Goal: Task Accomplishment & Management: Use online tool/utility

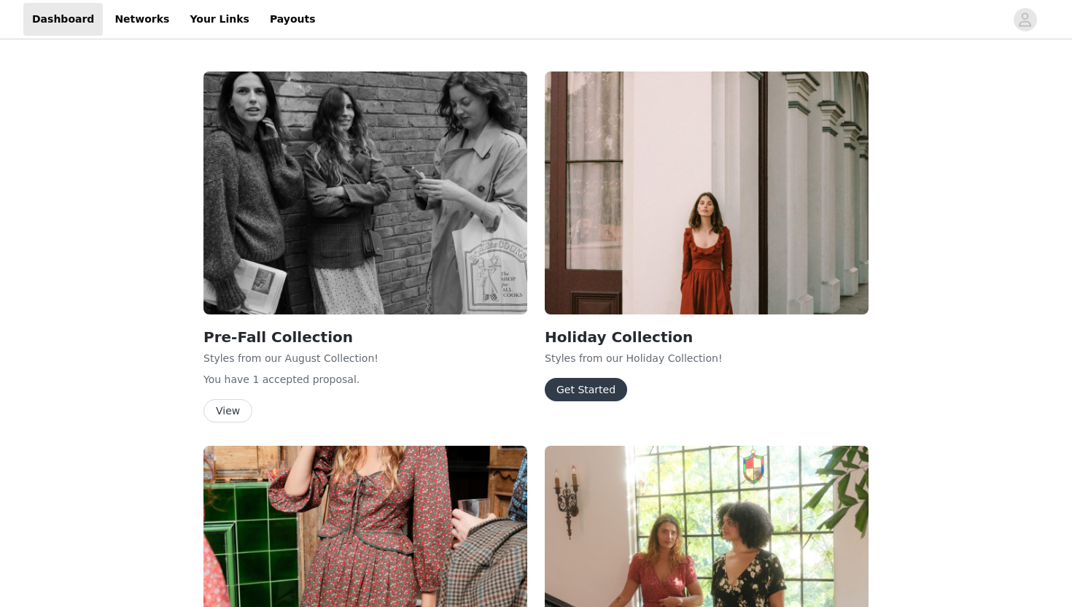
click at [571, 393] on button "Get Started" at bounding box center [586, 389] width 82 height 23
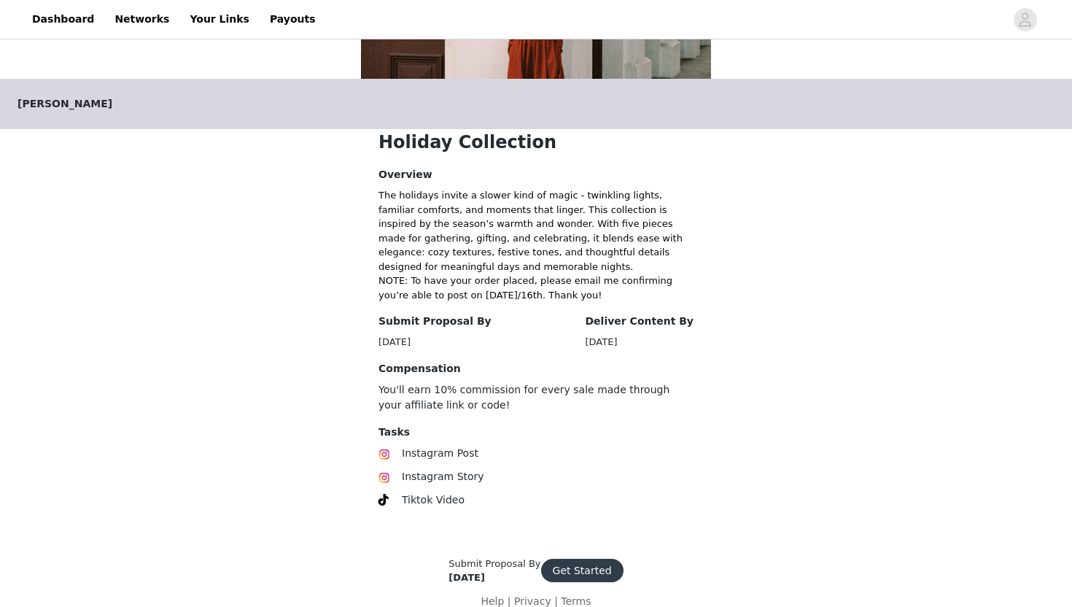
scroll to position [231, 0]
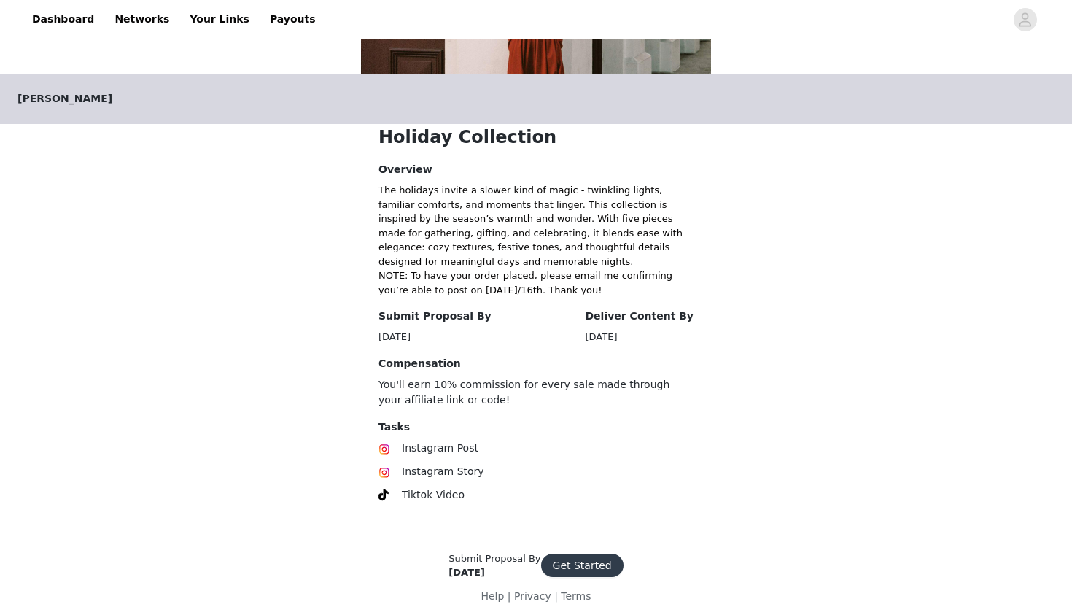
click at [579, 564] on button "Get Started" at bounding box center [582, 565] width 82 height 23
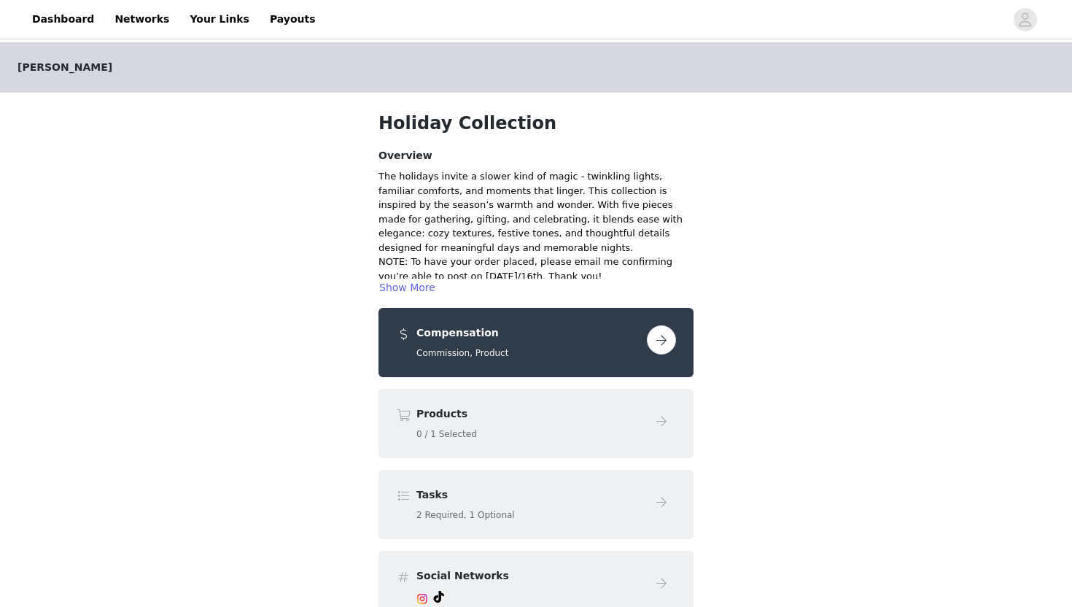
click at [667, 357] on div "Compensation Commission, Product" at bounding box center [536, 342] width 280 height 34
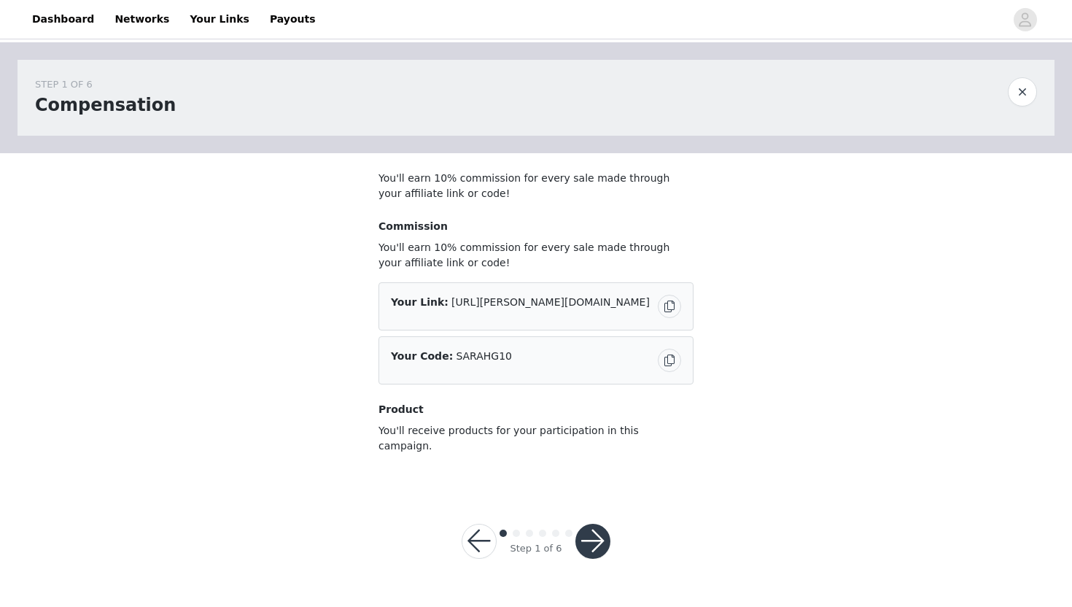
click at [596, 524] on button "button" at bounding box center [593, 541] width 35 height 35
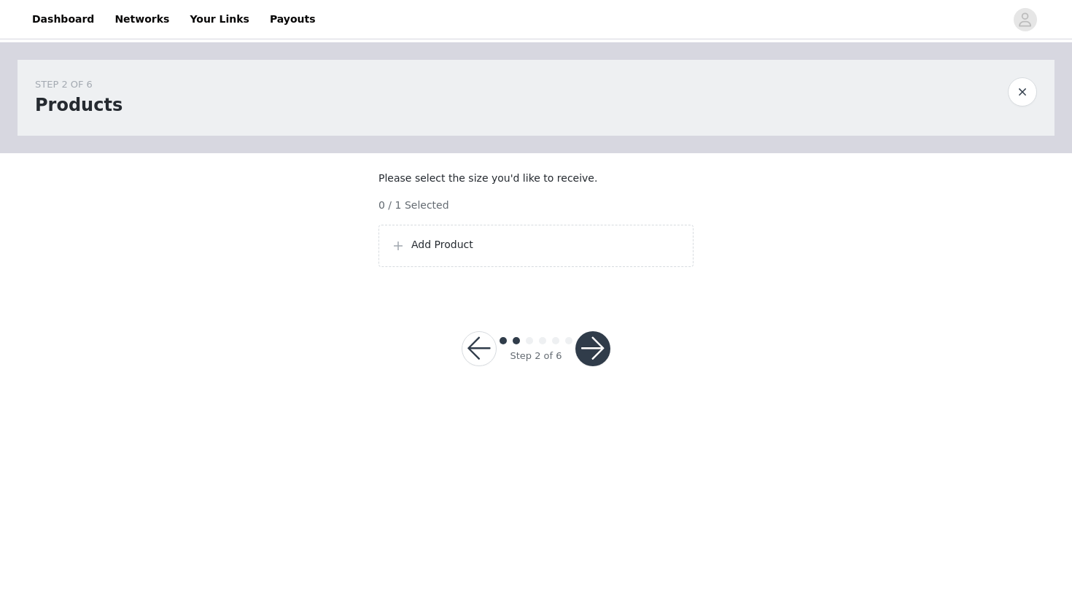
click at [539, 252] on p "Add Product" at bounding box center [546, 244] width 270 height 15
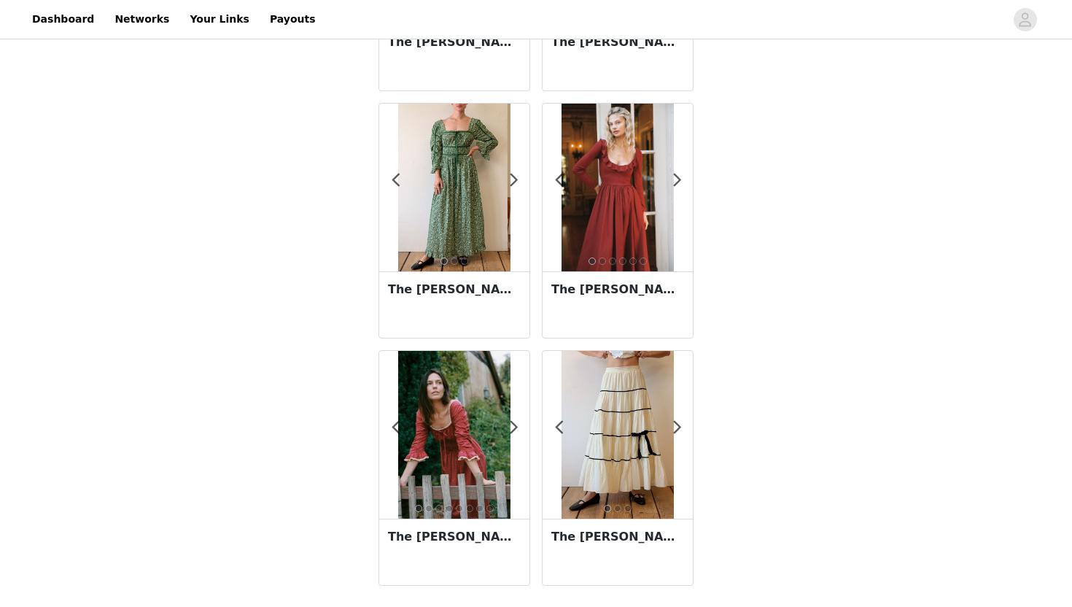
scroll to position [247, 0]
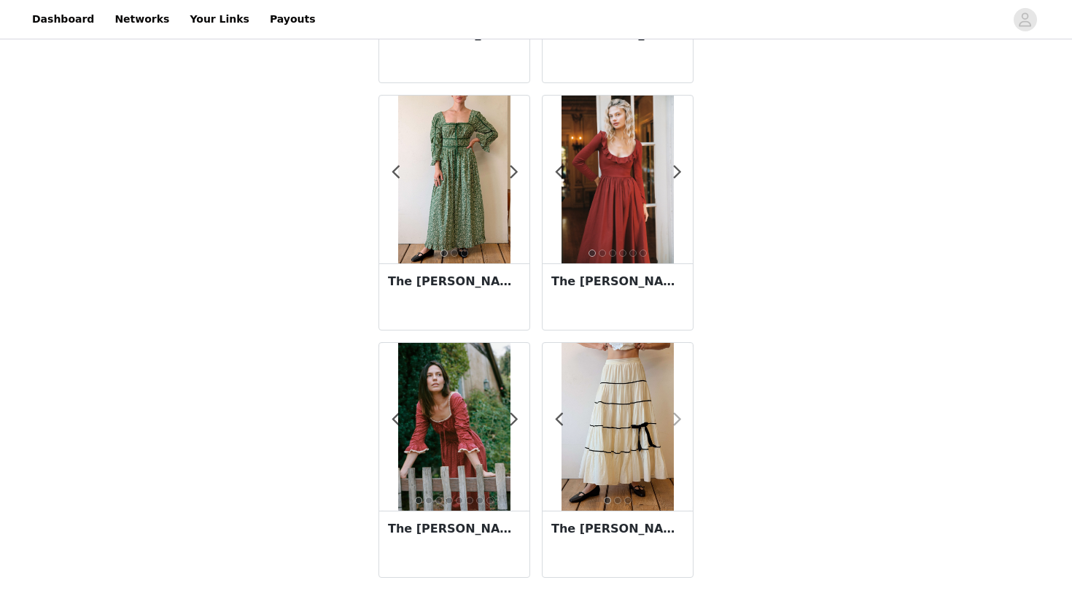
click at [681, 419] on span at bounding box center [677, 419] width 33 height 0
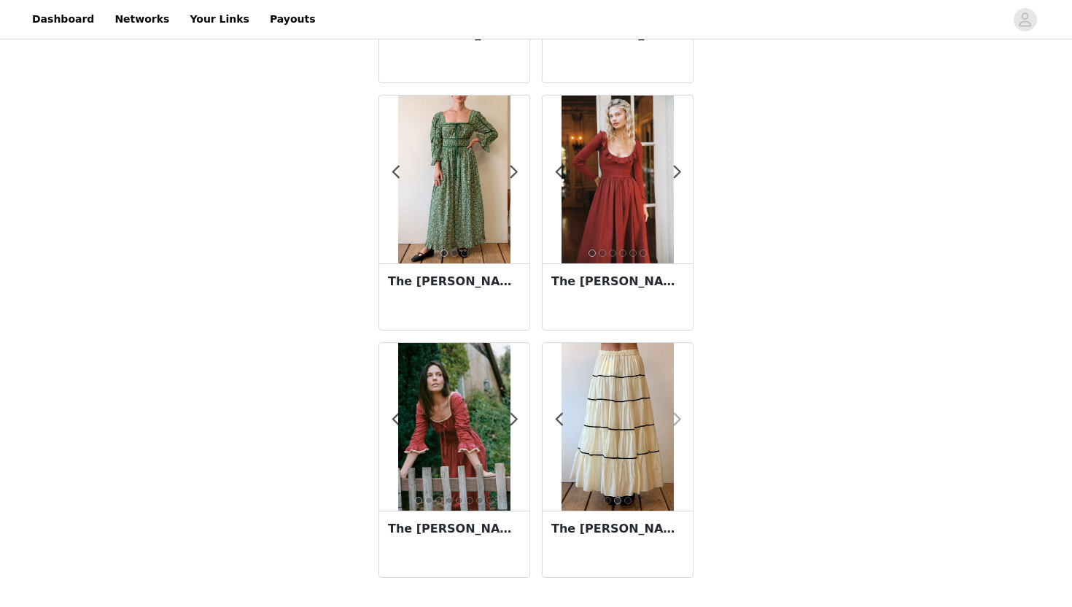
click at [681, 419] on span at bounding box center [677, 419] width 33 height 0
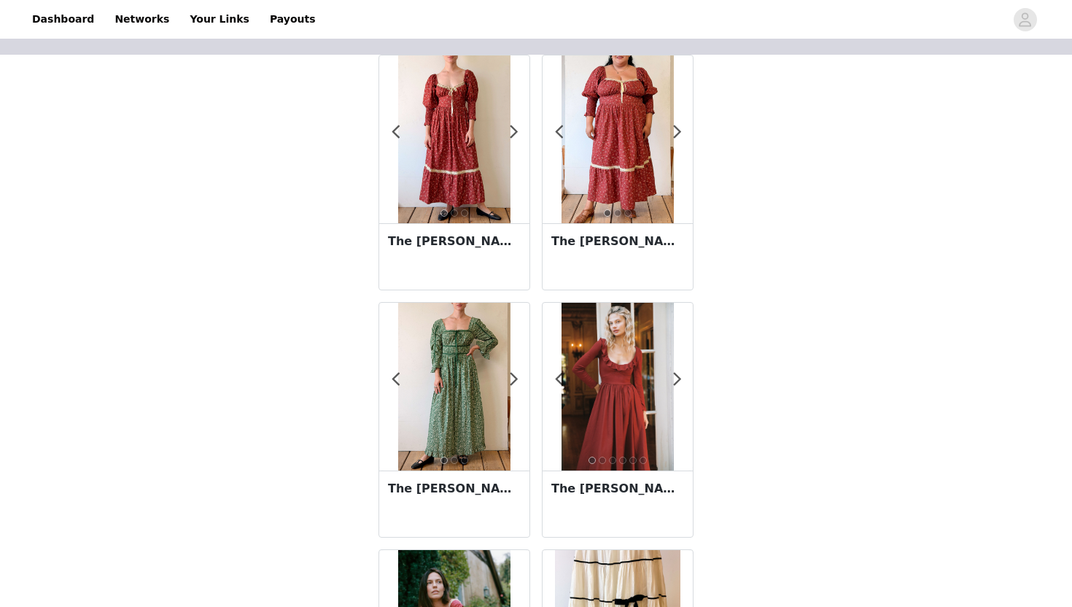
scroll to position [0, 0]
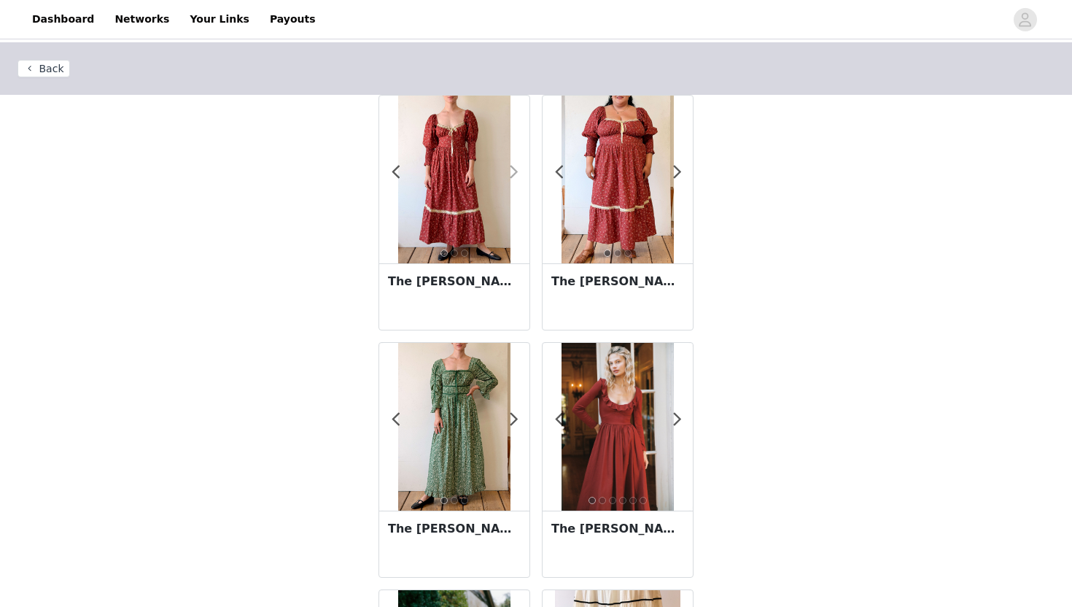
click at [519, 172] on span at bounding box center [514, 172] width 33 height 0
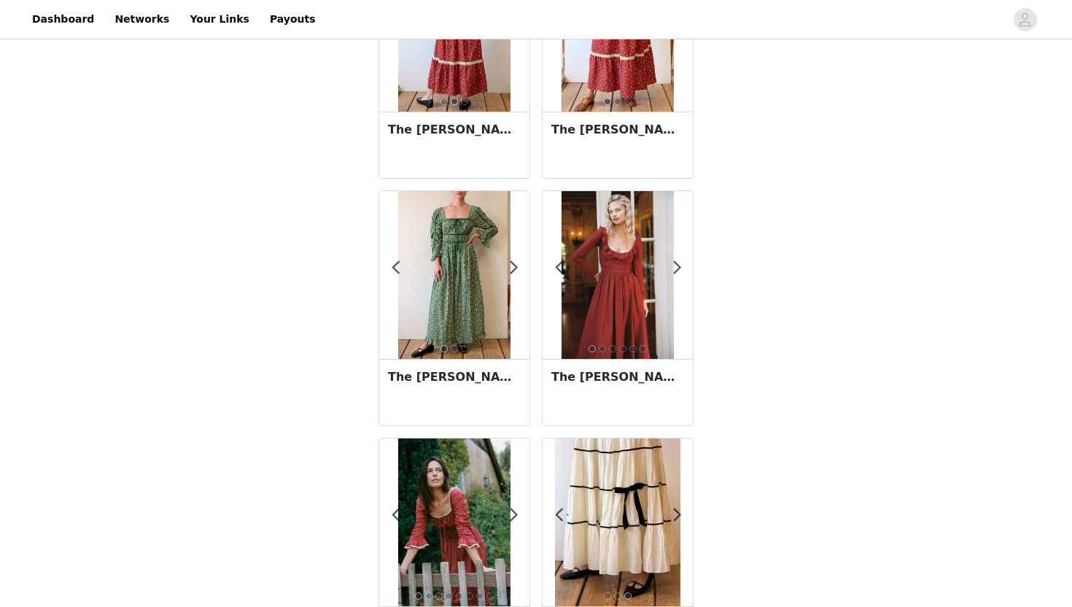
scroll to position [162, 0]
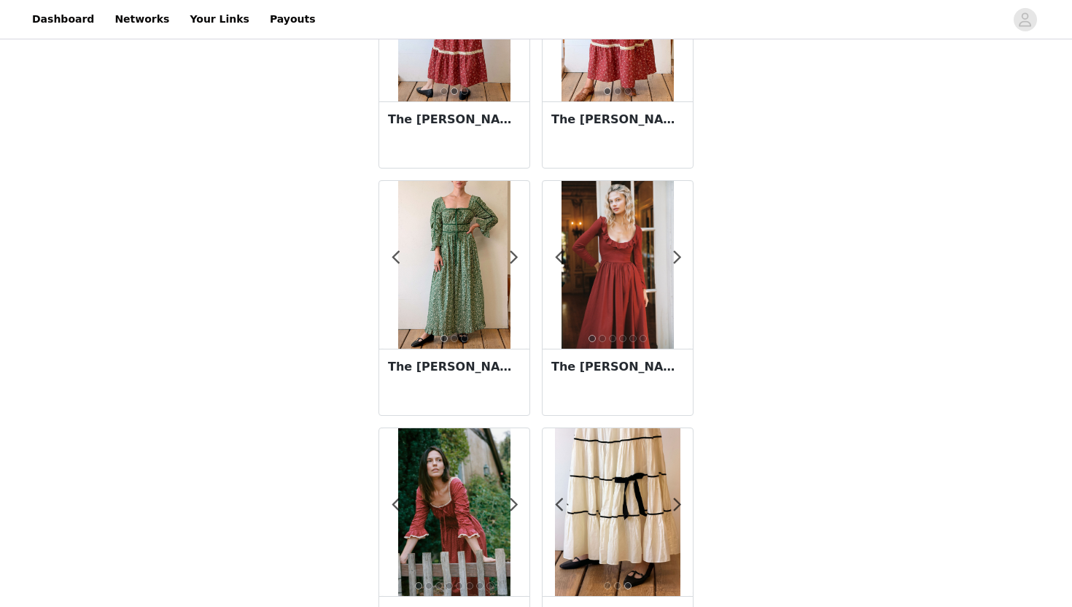
click at [519, 275] on div at bounding box center [454, 265] width 150 height 168
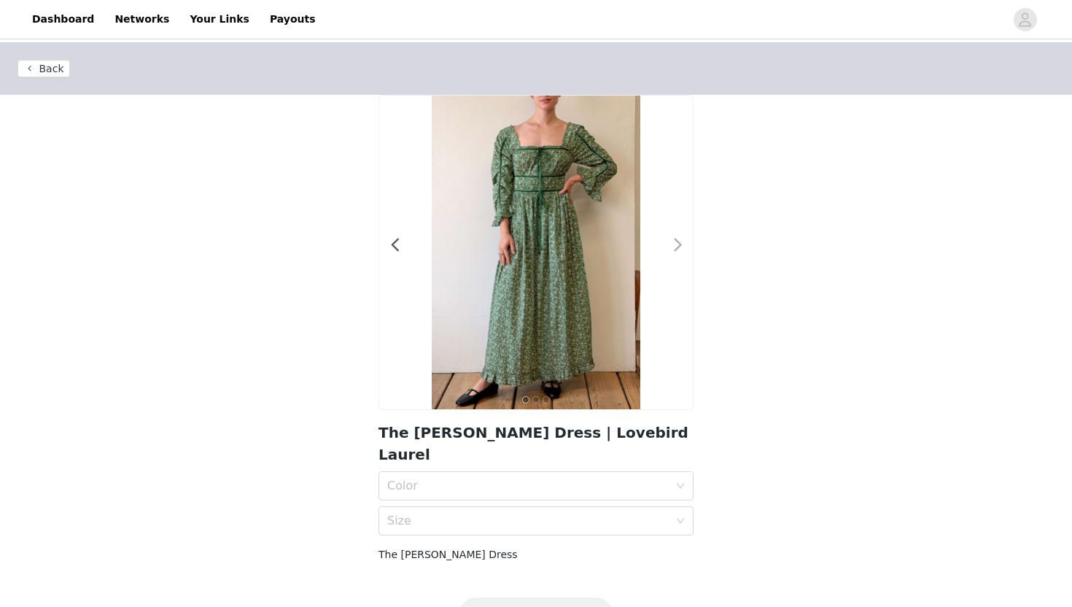
click at [682, 245] on span at bounding box center [678, 245] width 33 height 0
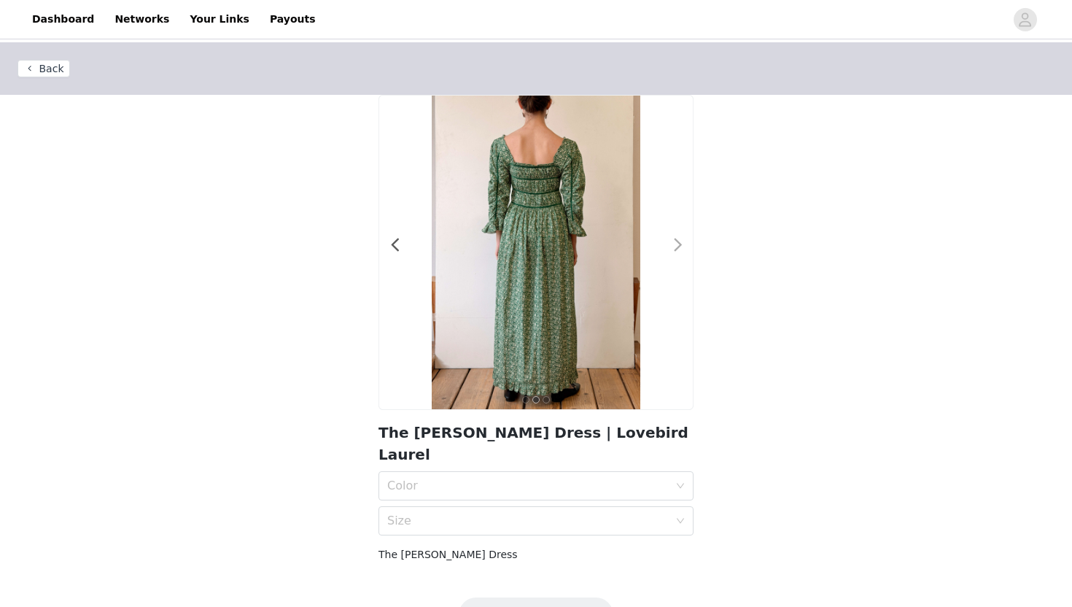
click at [682, 245] on span at bounding box center [678, 245] width 33 height 0
